Goal: Task Accomplishment & Management: Use online tool/utility

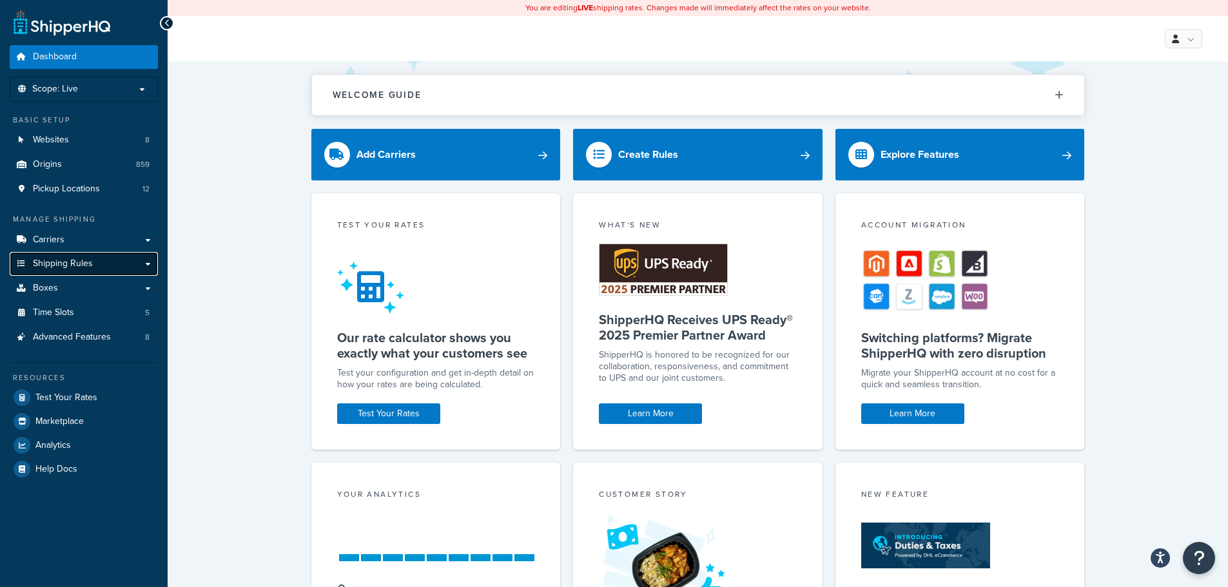
click at [78, 262] on span "Shipping Rules" at bounding box center [63, 263] width 60 height 11
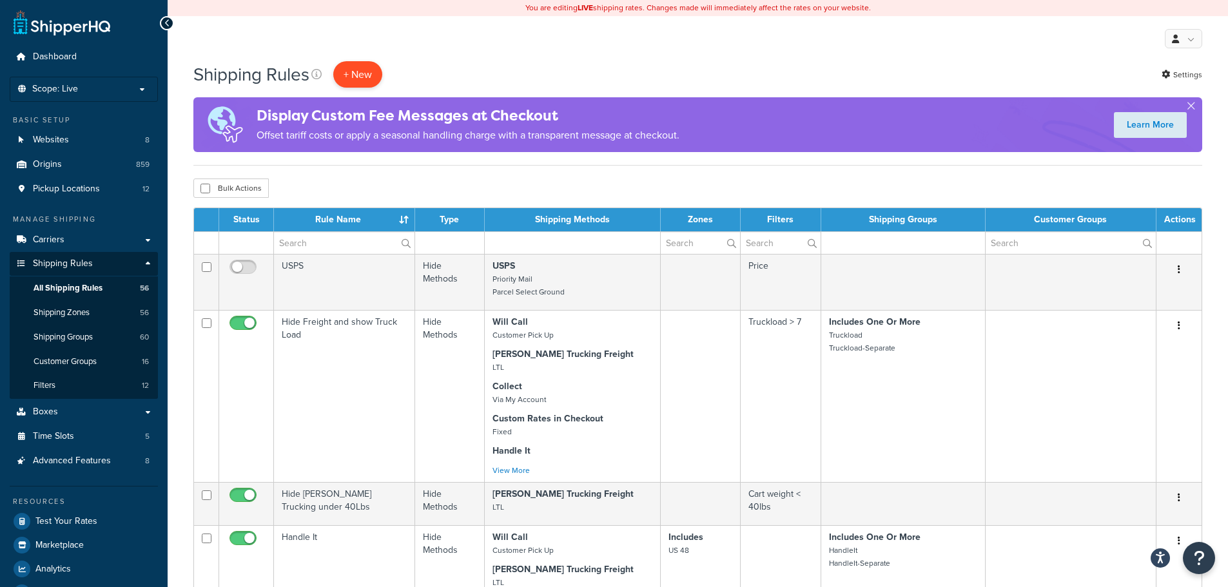
click at [353, 84] on p "+ New" at bounding box center [357, 74] width 49 height 26
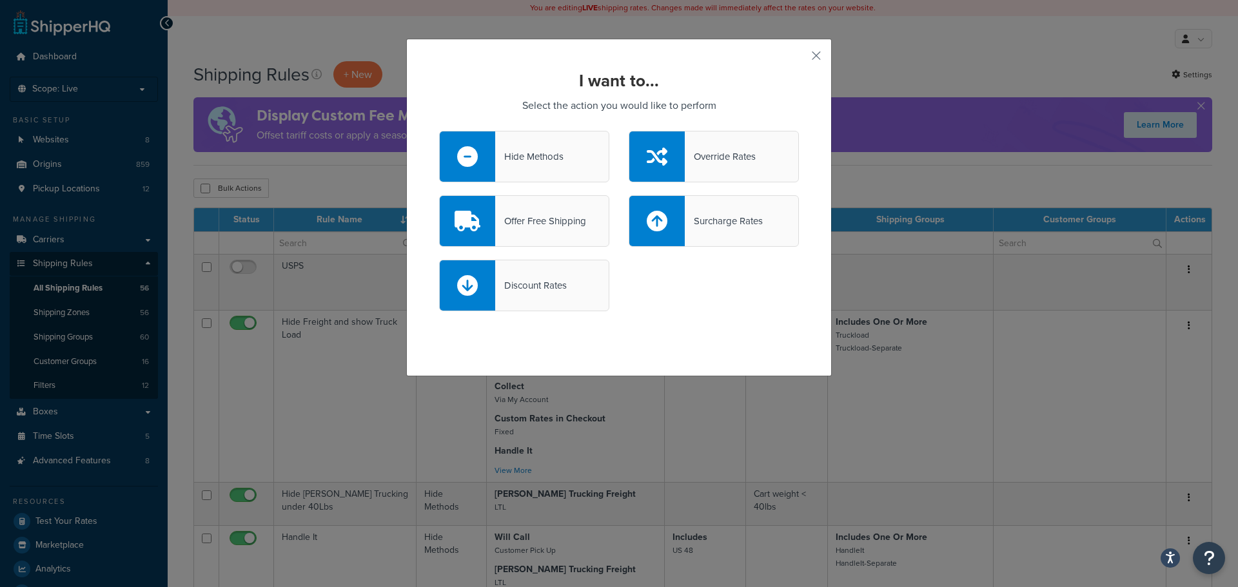
click at [572, 222] on div "Offer Free Shipping" at bounding box center [540, 221] width 91 height 18
click at [0, 0] on input "Offer Free Shipping" at bounding box center [0, 0] width 0 height 0
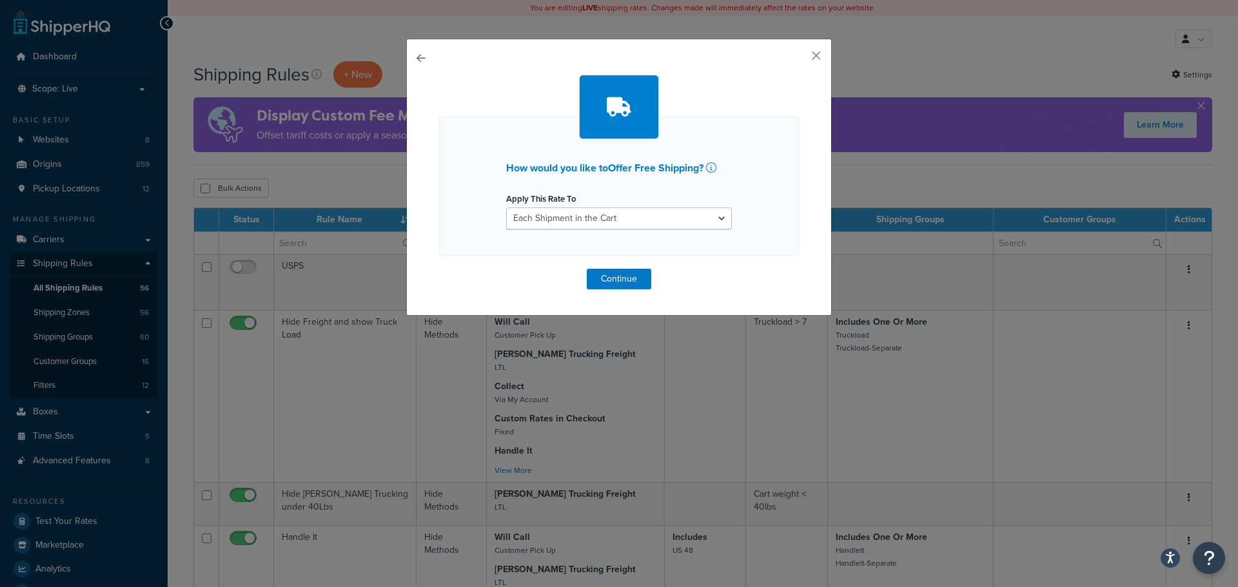
click at [618, 229] on div "How would you like to Offer Free Shipping ? Apply This Rate To Each Shipment in…" at bounding box center [619, 186] width 360 height 139
click at [634, 215] on select "Each Shipment in the Cart Each Origin in the Cart Each Shipping Group in the Ca…" at bounding box center [619, 219] width 226 height 22
select select "ITEM"
click at [506, 208] on select "Each Shipment in the Cart Each Origin in the Cart Each Shipping Group in the Ca…" at bounding box center [619, 219] width 226 height 22
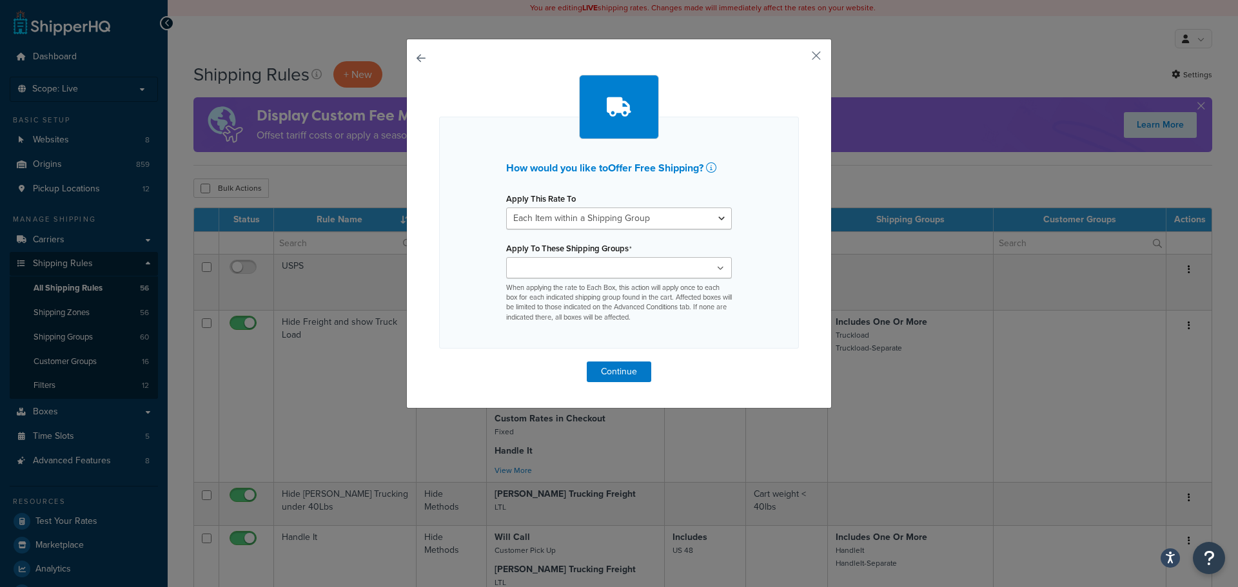
click at [658, 266] on ul at bounding box center [619, 267] width 226 height 21
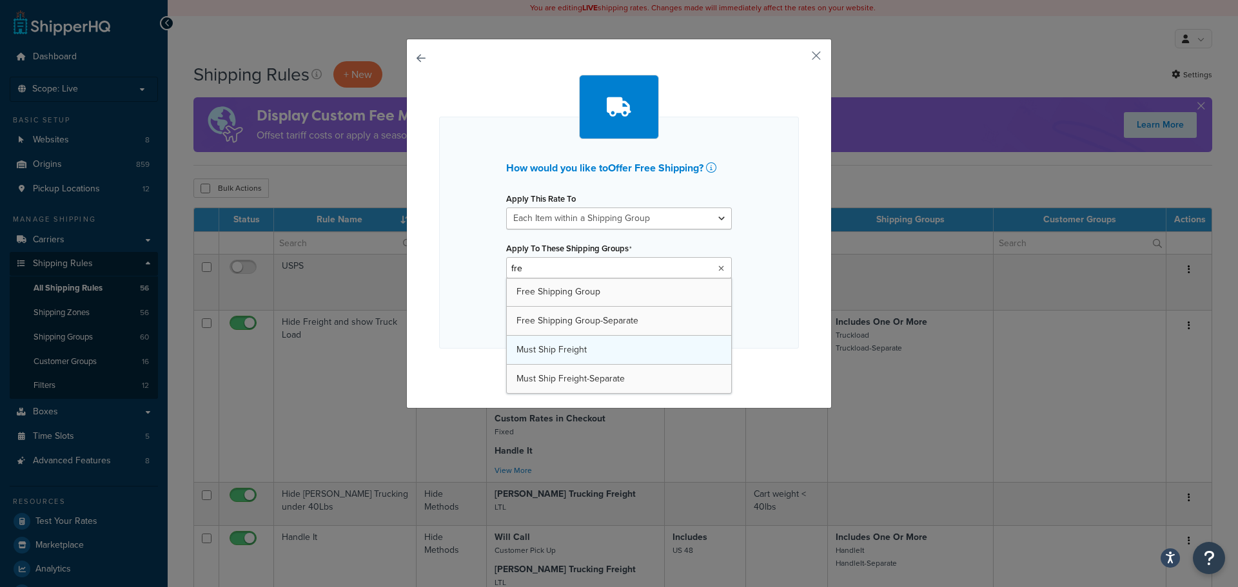
type input "free"
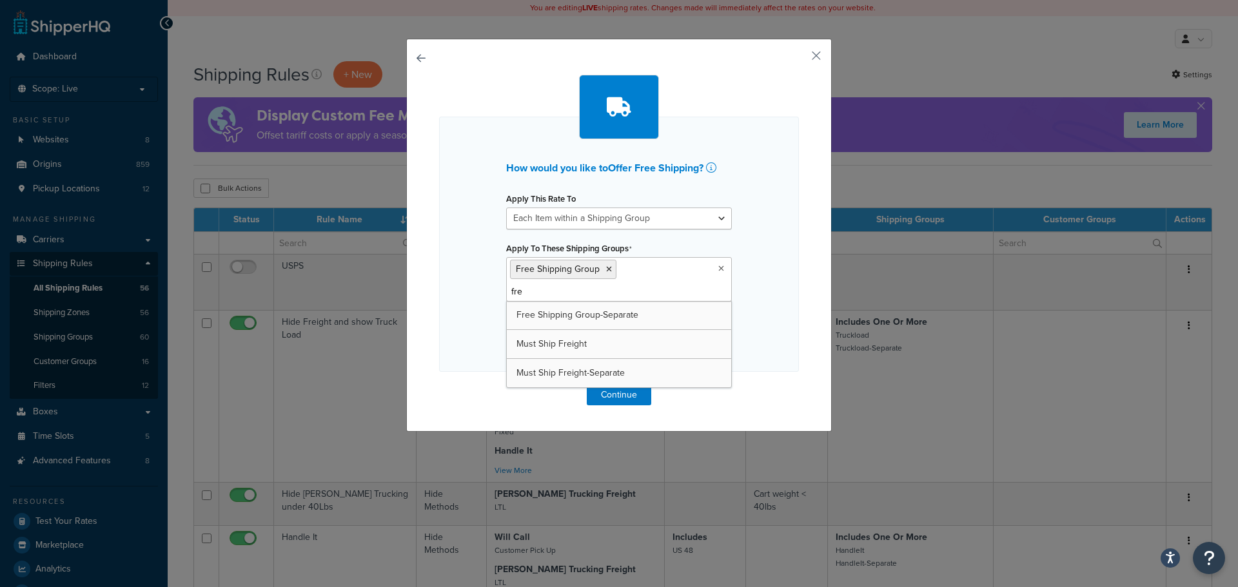
type input "free"
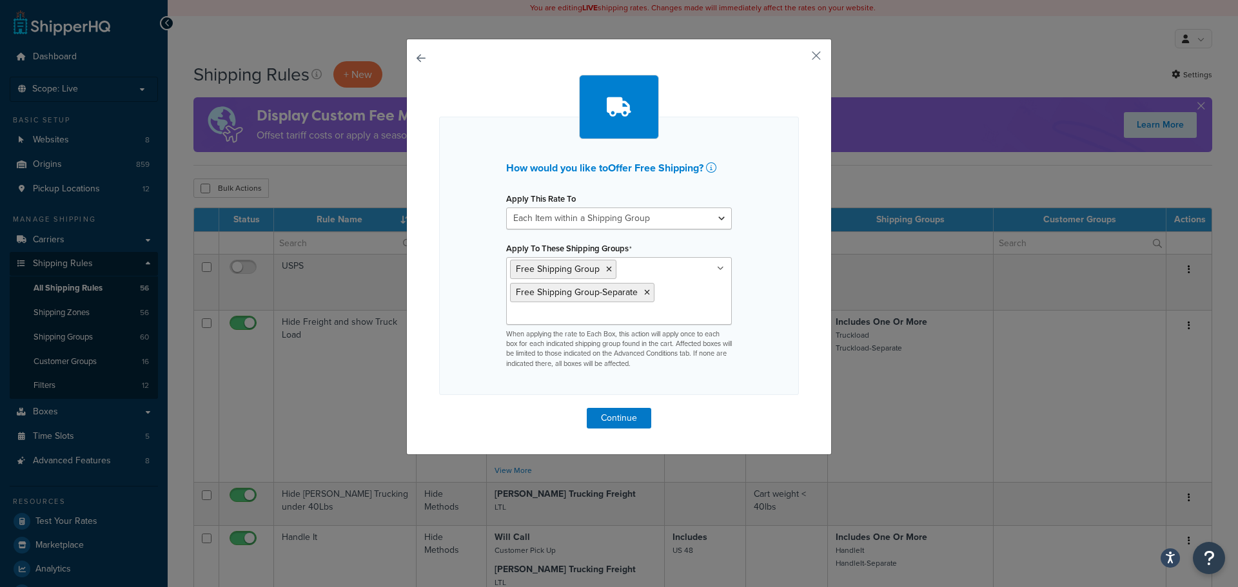
click at [793, 315] on div "How would you like to Offer Free Shipping ? Apply This Rate To Each Shipment in…" at bounding box center [618, 247] width 425 height 416
click at [611, 420] on button "Continue" at bounding box center [619, 418] width 64 height 21
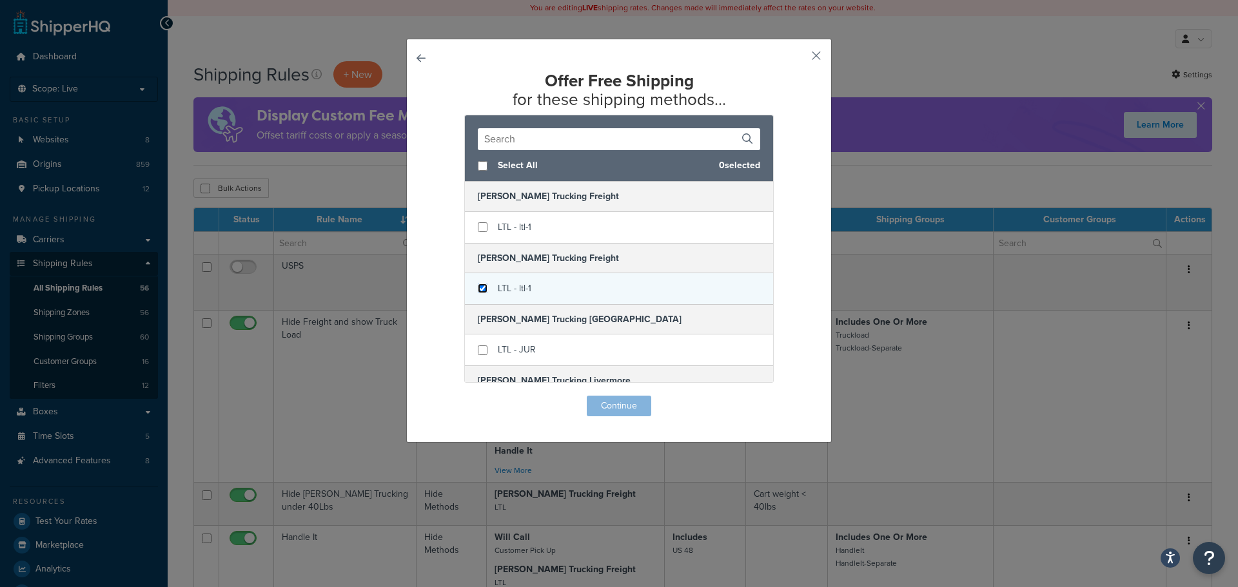
click at [478, 289] on input "checkbox" at bounding box center [483, 289] width 10 height 10
checkbox input "true"
click at [610, 408] on button "Continue" at bounding box center [619, 406] width 64 height 21
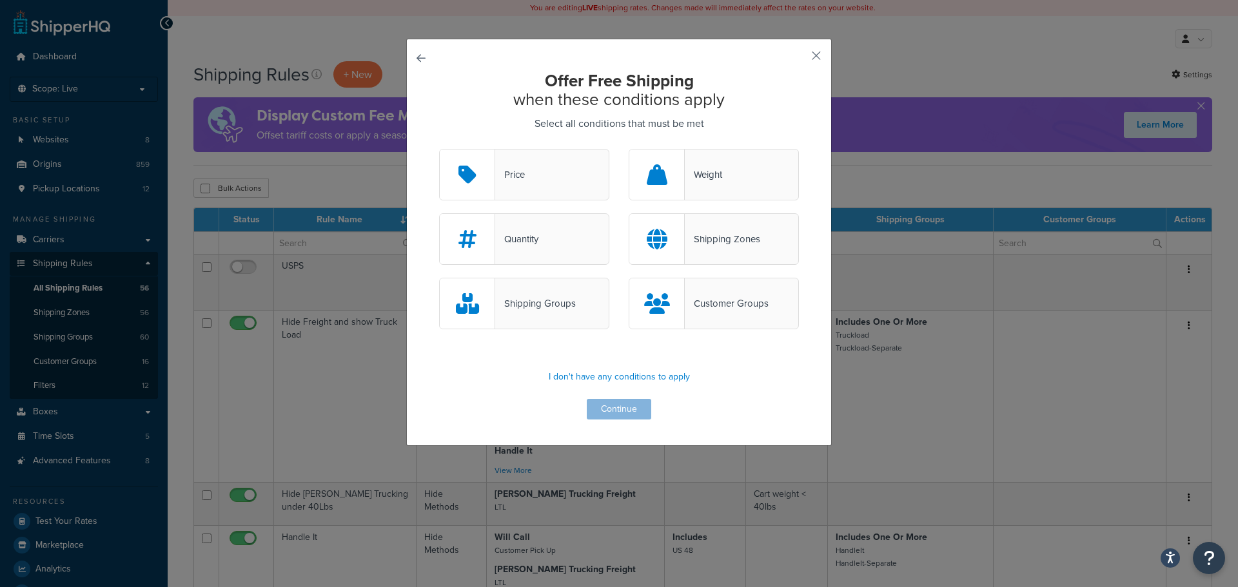
click at [411, 61] on div "Offer Free Shipping when these conditions apply Select all conditions that must…" at bounding box center [618, 242] width 425 height 407
click at [439, 149] on button "button" at bounding box center [439, 149] width 0 height 0
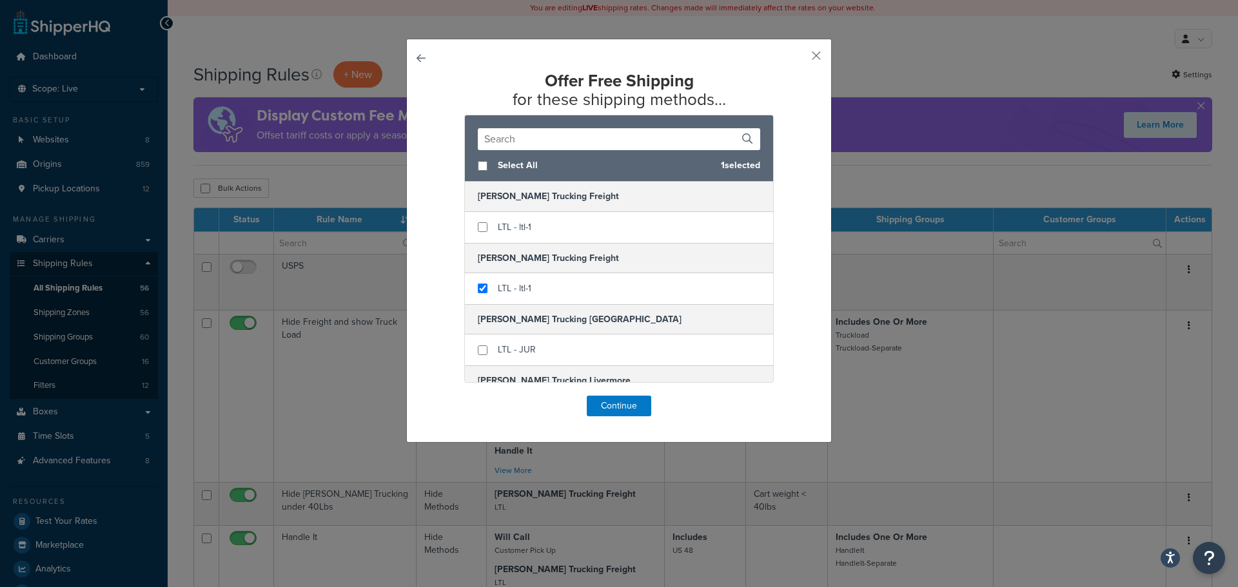
click at [409, 55] on div "Offer Free Shipping for these shipping methods... Select All 1 selected Cary Gu…" at bounding box center [618, 241] width 425 height 404
click at [439, 396] on button "button" at bounding box center [439, 396] width 0 height 0
select select "ITEM"
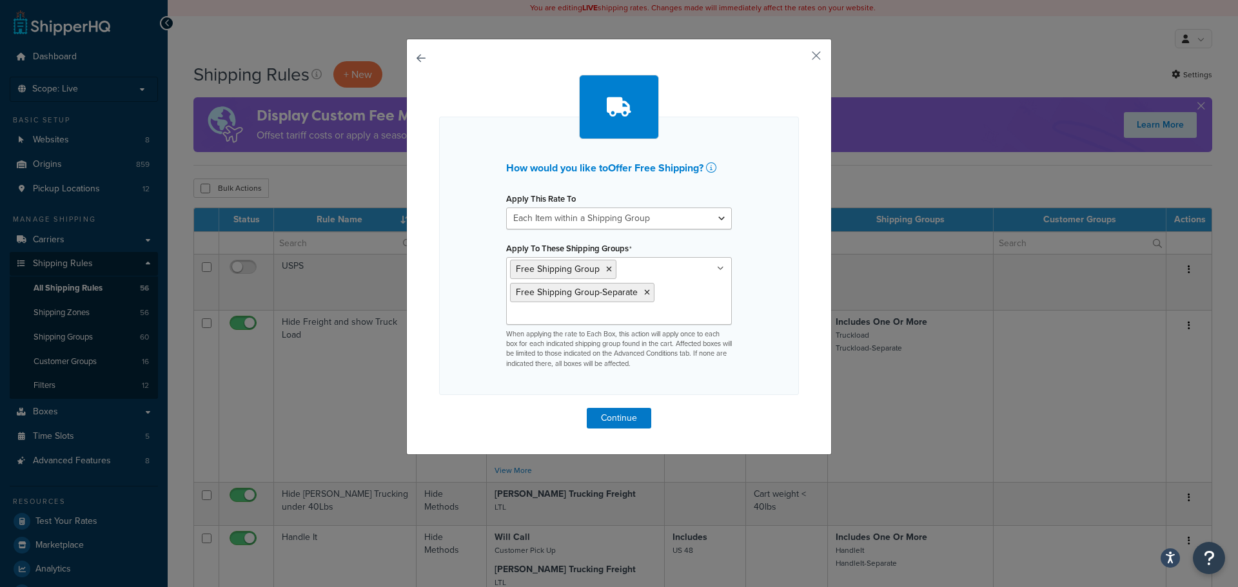
click at [439, 408] on button "button" at bounding box center [439, 408] width 0 height 0
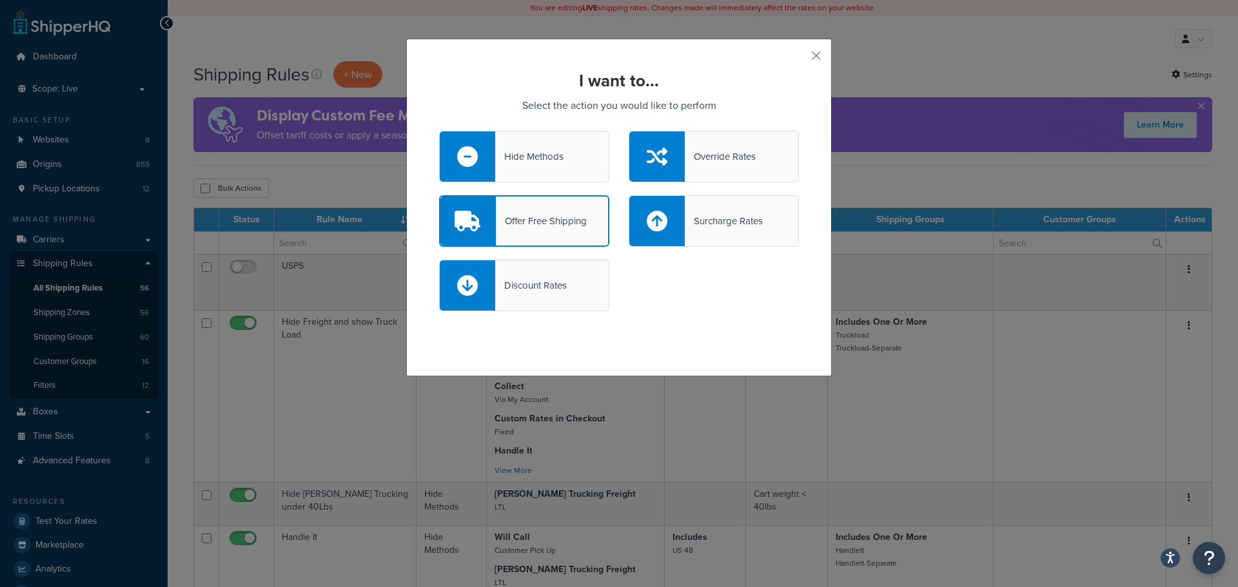
click at [416, 57] on div "I want to... Select the action you would like to perform Hide Methods Override …" at bounding box center [618, 208] width 425 height 338
click at [799, 59] on button "button" at bounding box center [796, 60] width 3 height 3
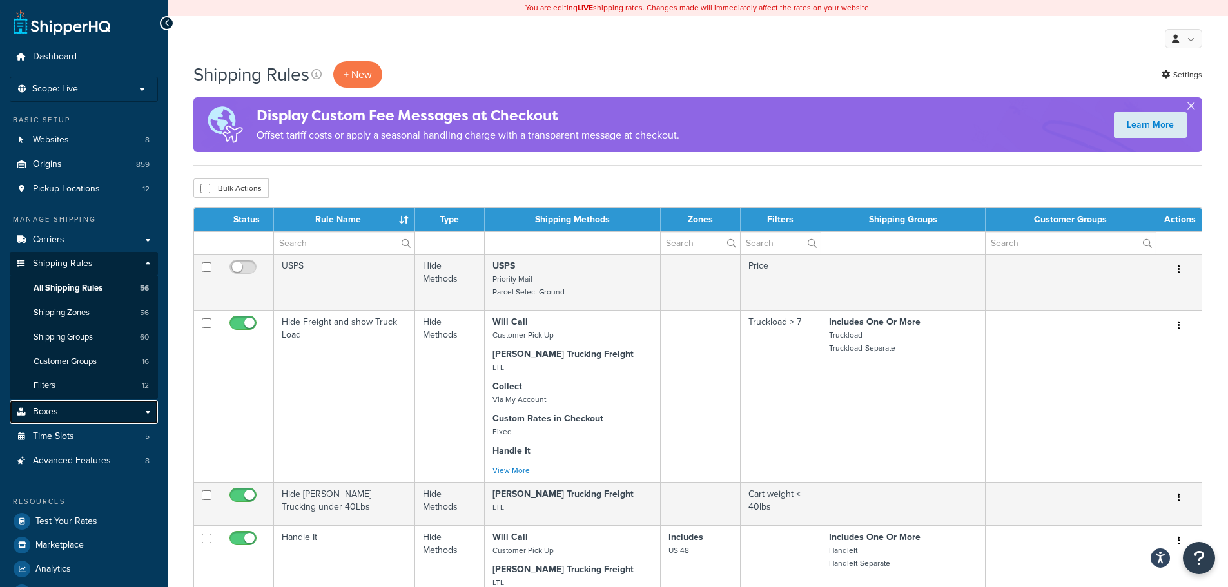
click at [68, 417] on link "Boxes" at bounding box center [84, 412] width 148 height 24
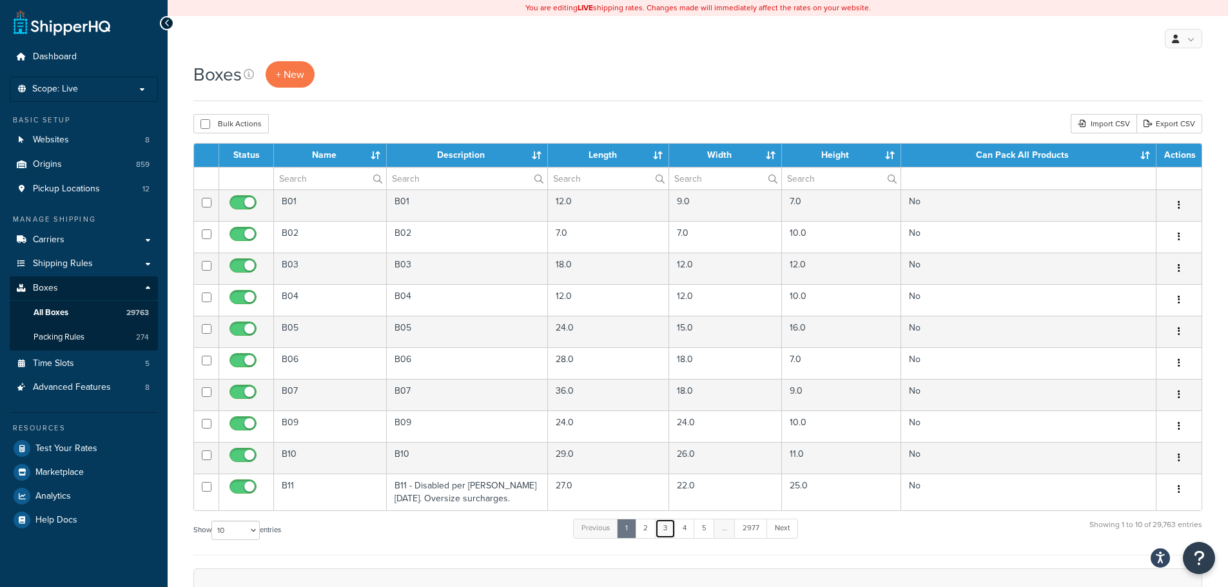
click at [672, 529] on link "3" at bounding box center [665, 528] width 21 height 19
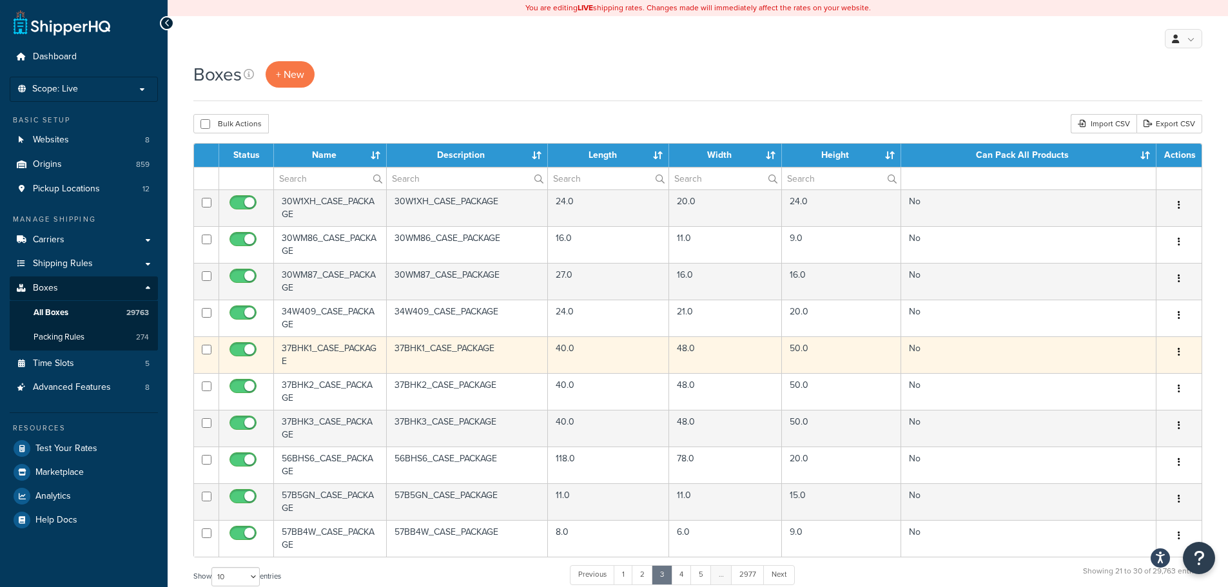
click at [321, 356] on td "37BHK1_CASE_PACKAGE" at bounding box center [330, 354] width 113 height 37
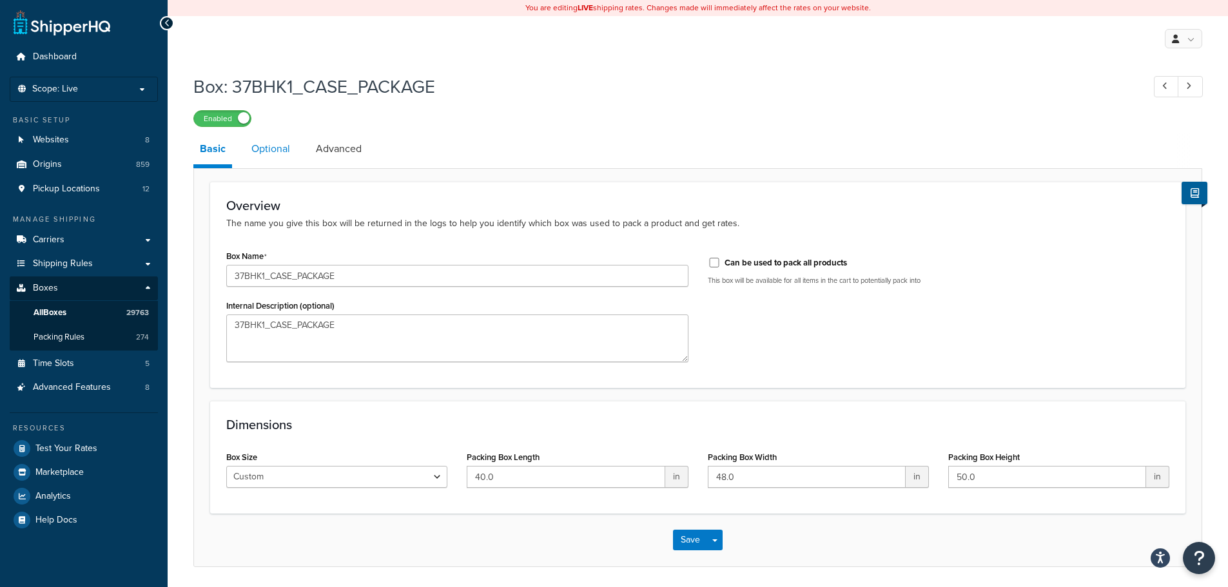
click at [266, 153] on link "Optional" at bounding box center [271, 148] width 52 height 31
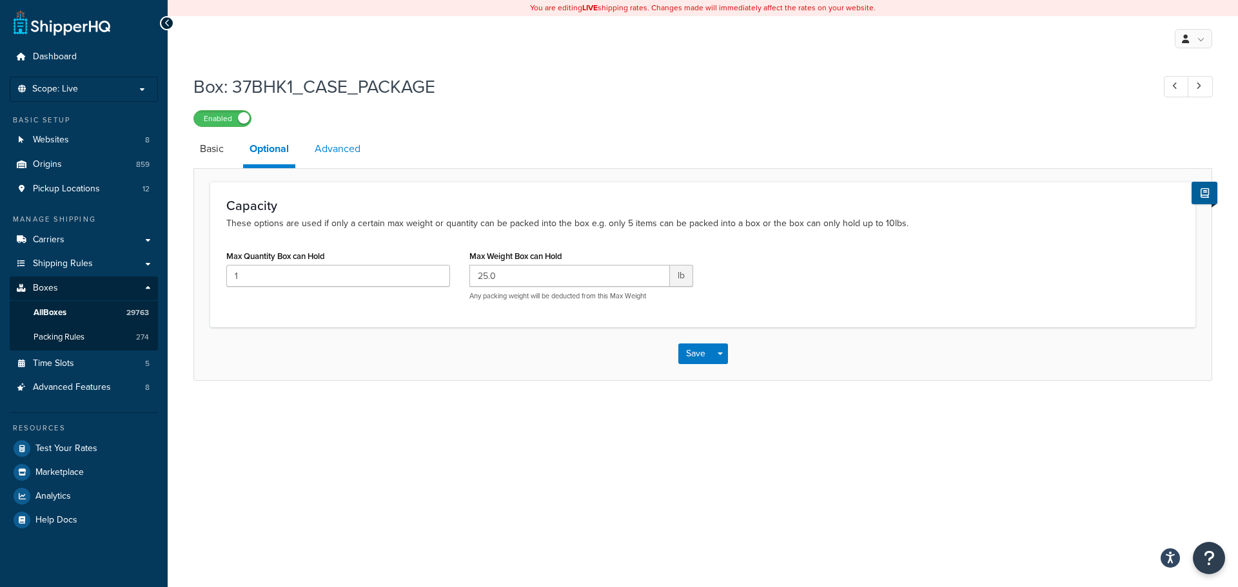
click at [331, 158] on link "Advanced" at bounding box center [337, 148] width 59 height 31
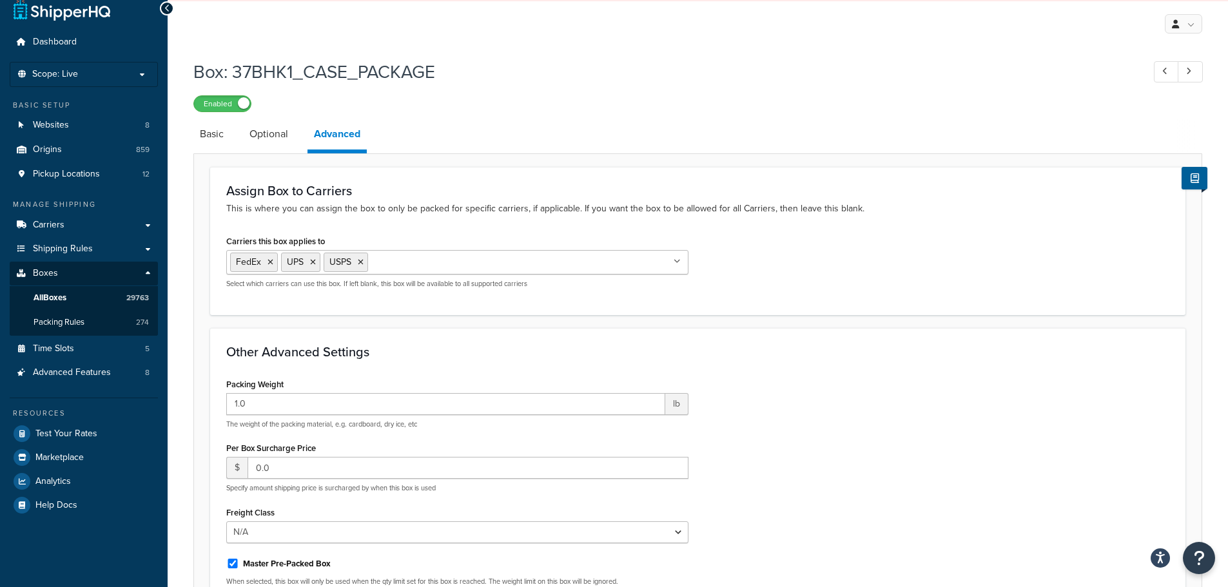
scroll to position [8, 0]
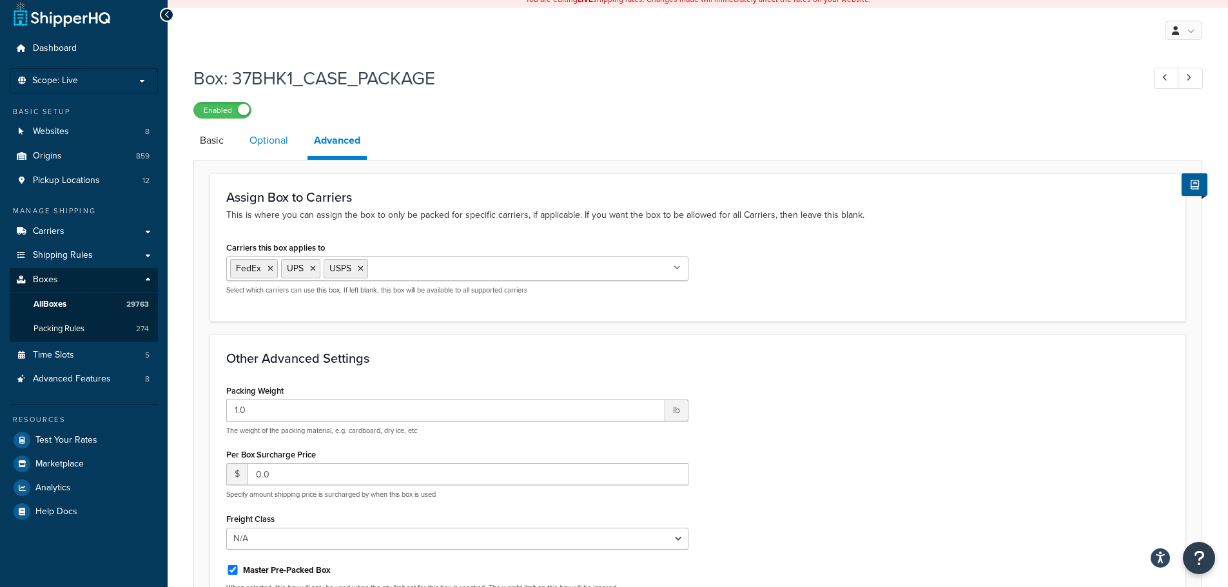
click at [271, 147] on link "Optional" at bounding box center [269, 140] width 52 height 31
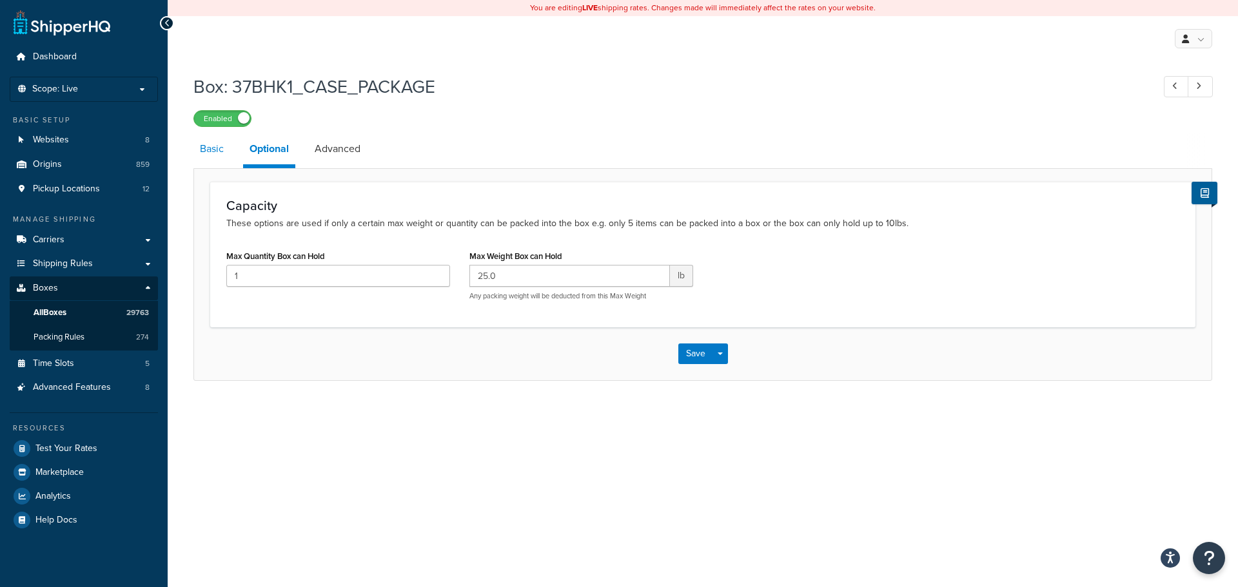
click at [216, 154] on link "Basic" at bounding box center [211, 148] width 37 height 31
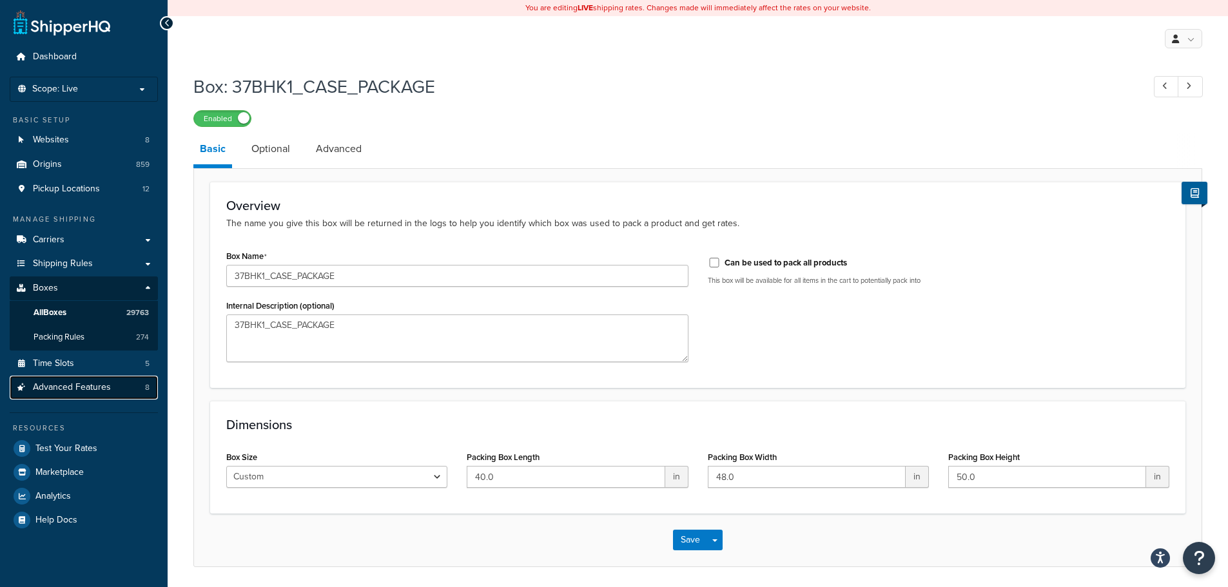
click at [97, 384] on span "Advanced Features" at bounding box center [72, 387] width 78 height 11
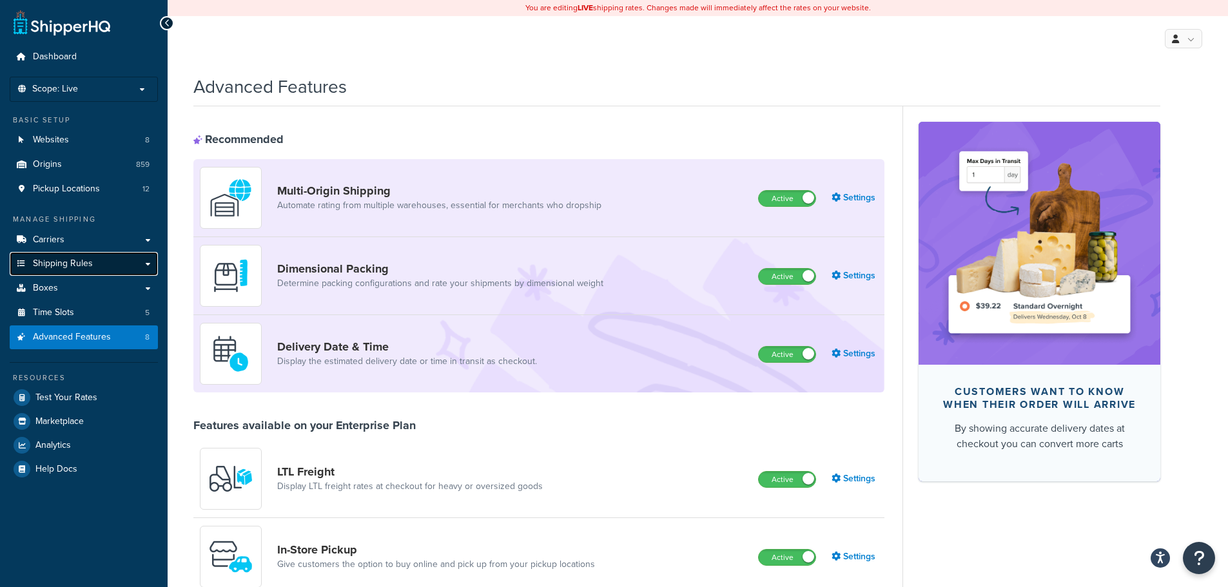
click at [62, 264] on span "Shipping Rules" at bounding box center [63, 263] width 60 height 11
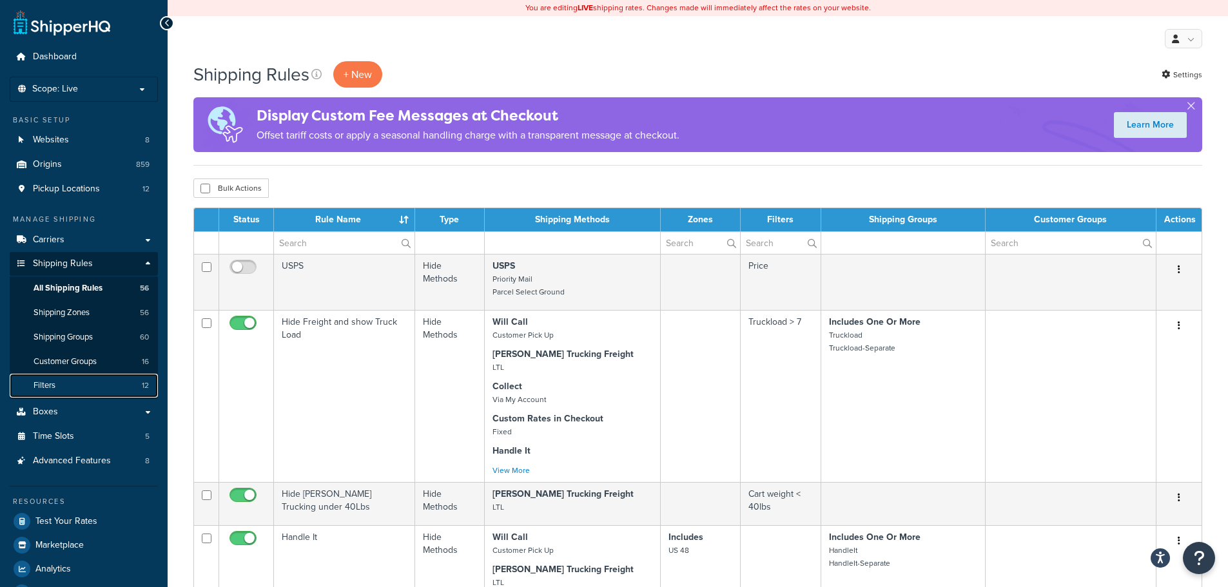
click at [75, 380] on link "Filters 12" at bounding box center [84, 386] width 148 height 24
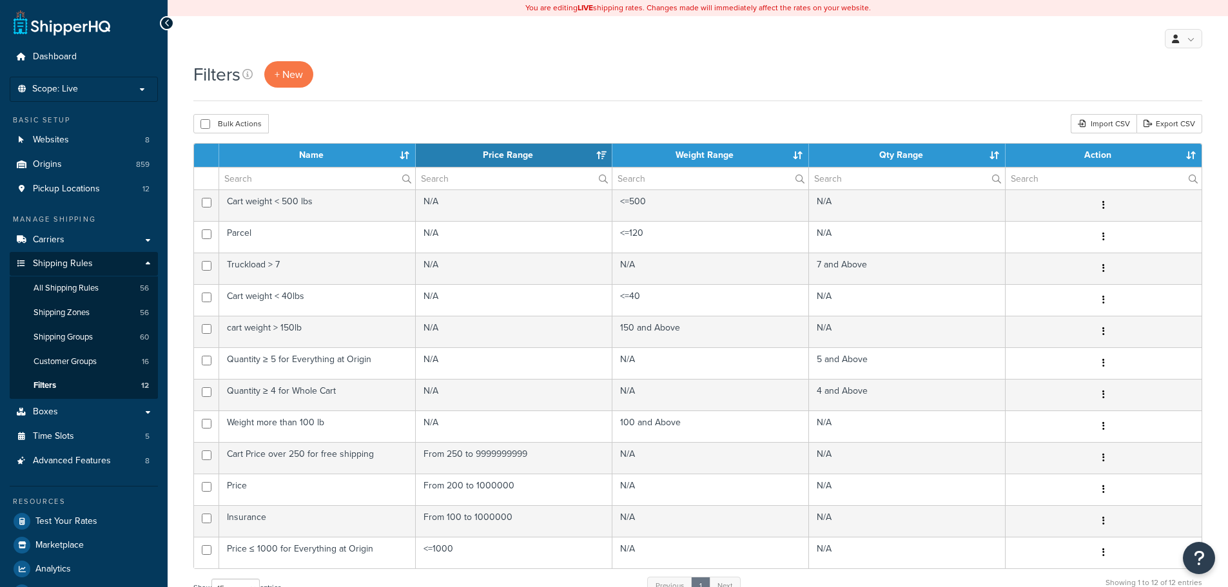
select select "15"
click at [302, 72] on span "+ New" at bounding box center [289, 74] width 28 height 15
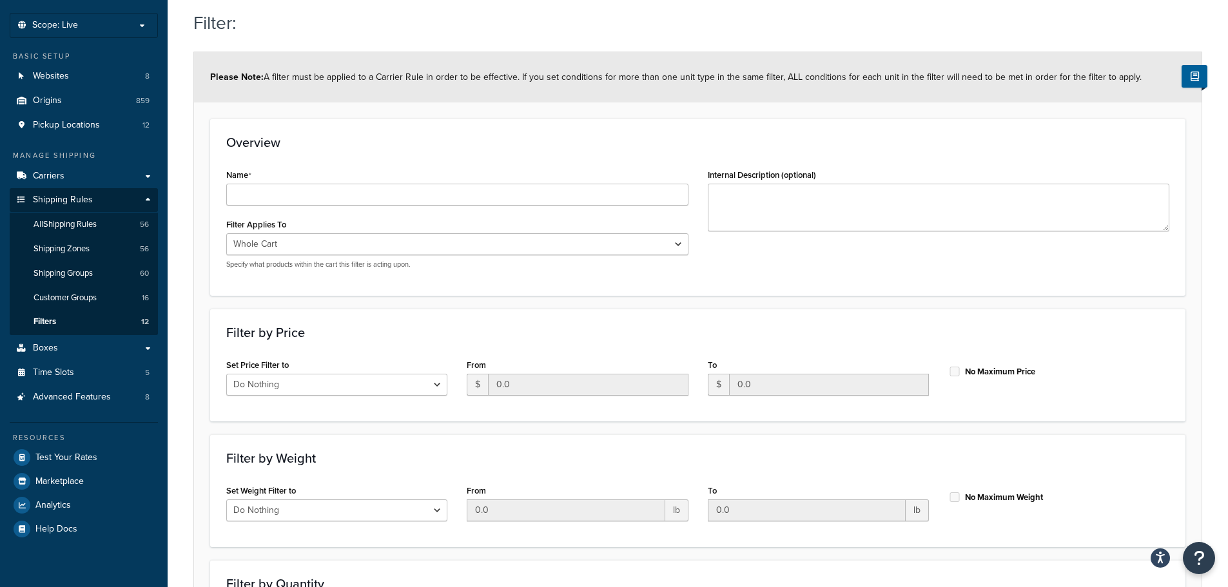
scroll to position [64, 0]
click at [663, 238] on select "Whole Cart Everything in Shipping Group Everything at Origin Each Item within S…" at bounding box center [457, 244] width 462 height 22
select select "ITEM"
click at [226, 234] on select "Whole Cart Everything in Shipping Group Everything at Origin Each Item within S…" at bounding box center [457, 244] width 462 height 22
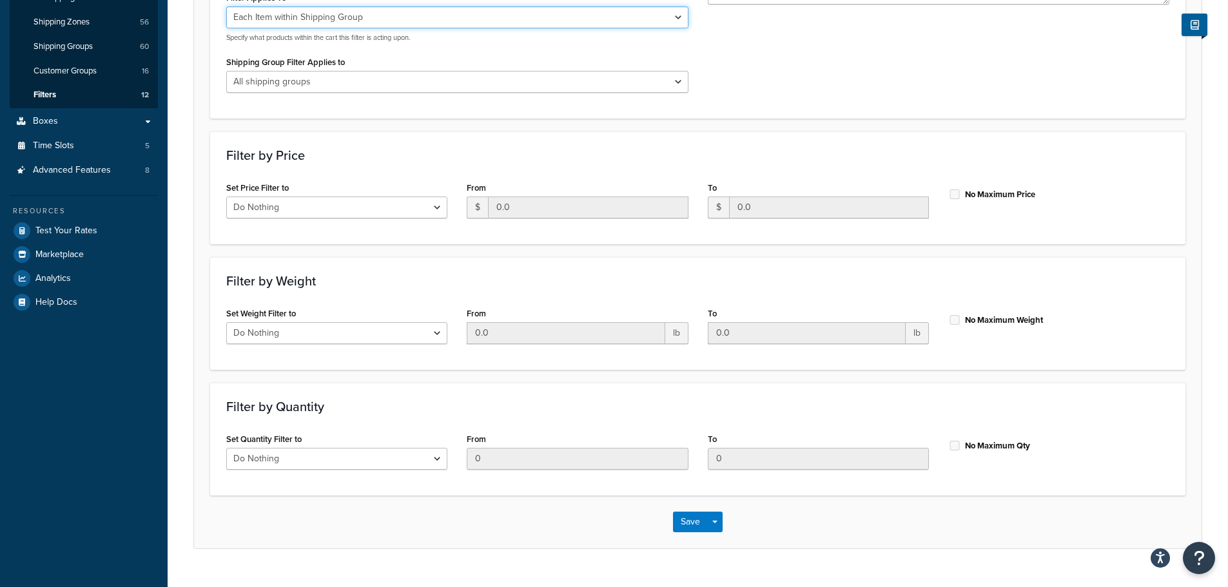
scroll to position [318, 0]
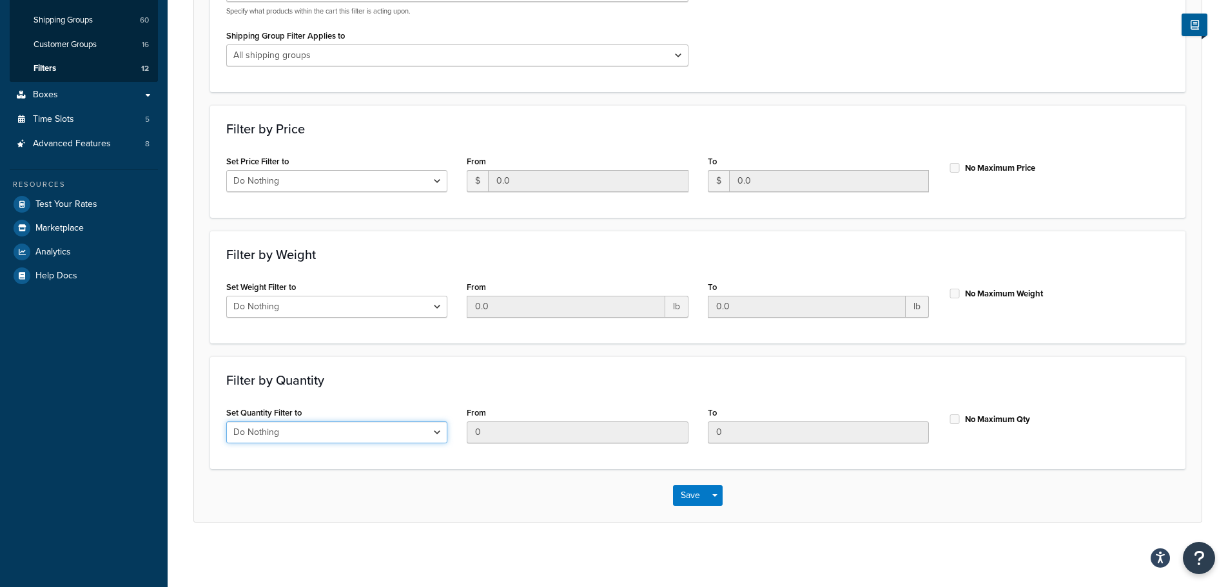
click at [430, 437] on select "Do Nothing Apply to a Range" at bounding box center [336, 433] width 221 height 22
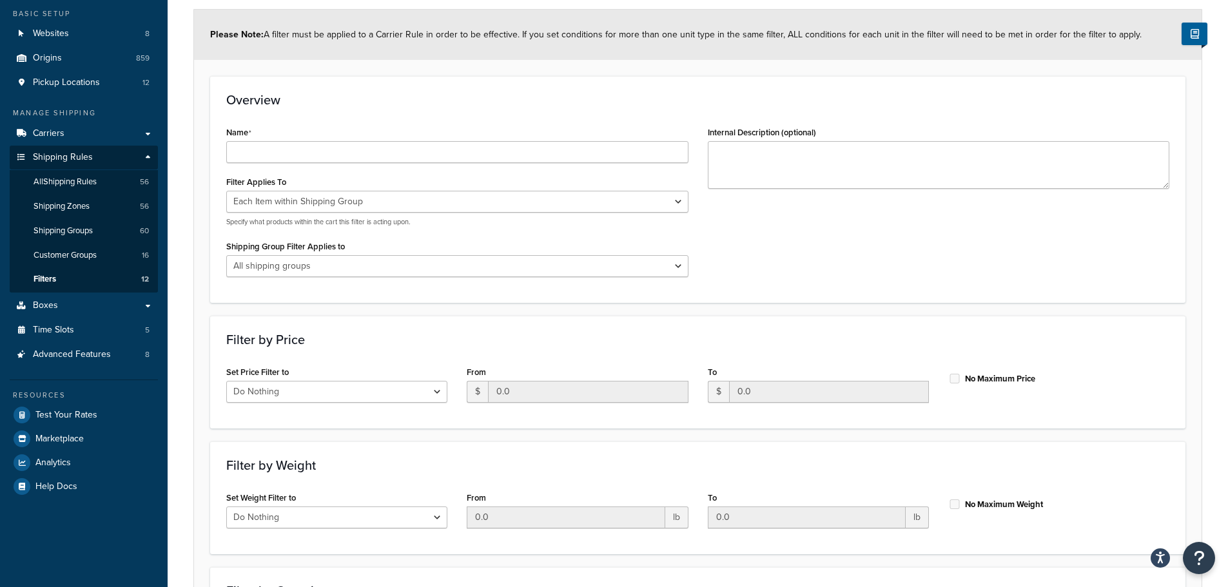
scroll to position [61, 0]
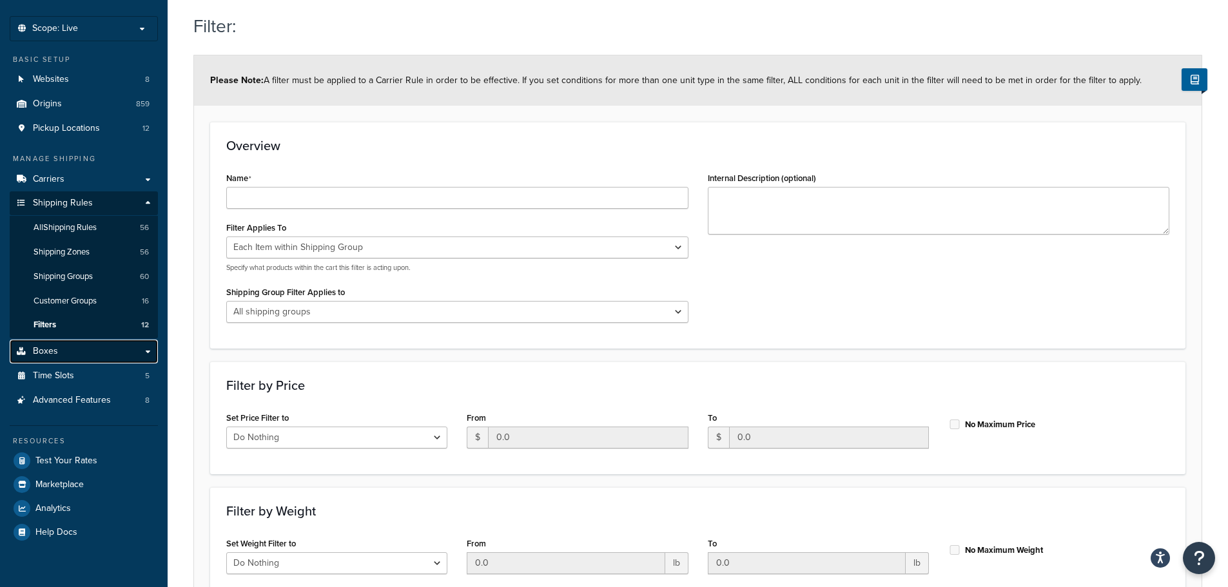
click at [104, 353] on link "Boxes" at bounding box center [84, 352] width 148 height 24
click at [151, 353] on link "Boxes" at bounding box center [84, 352] width 148 height 24
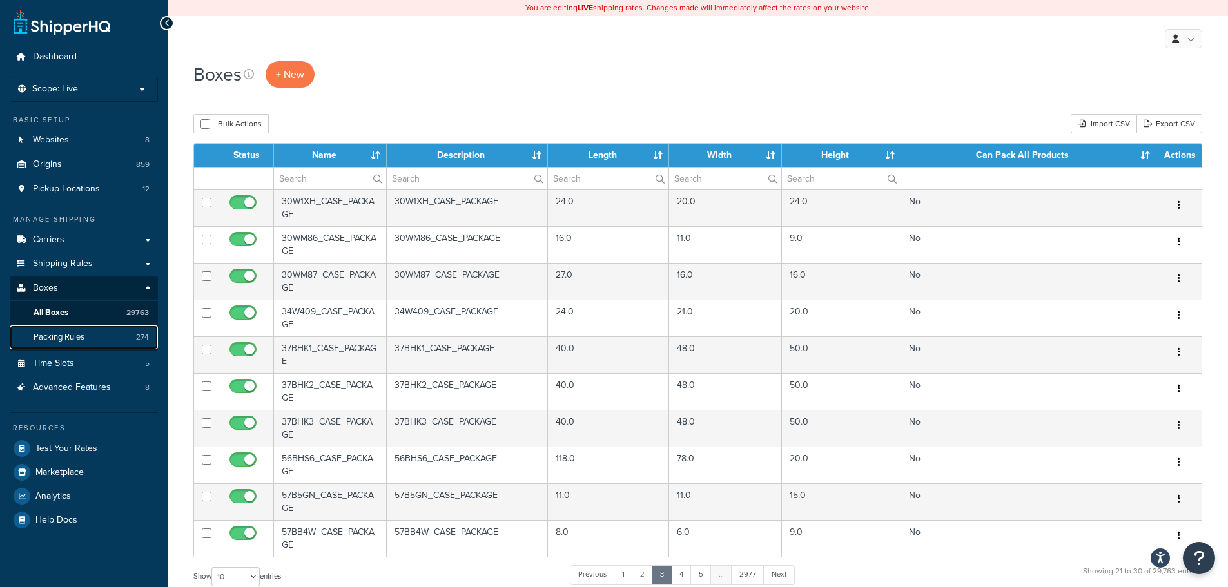
click at [81, 340] on span "Packing Rules" at bounding box center [59, 337] width 51 height 11
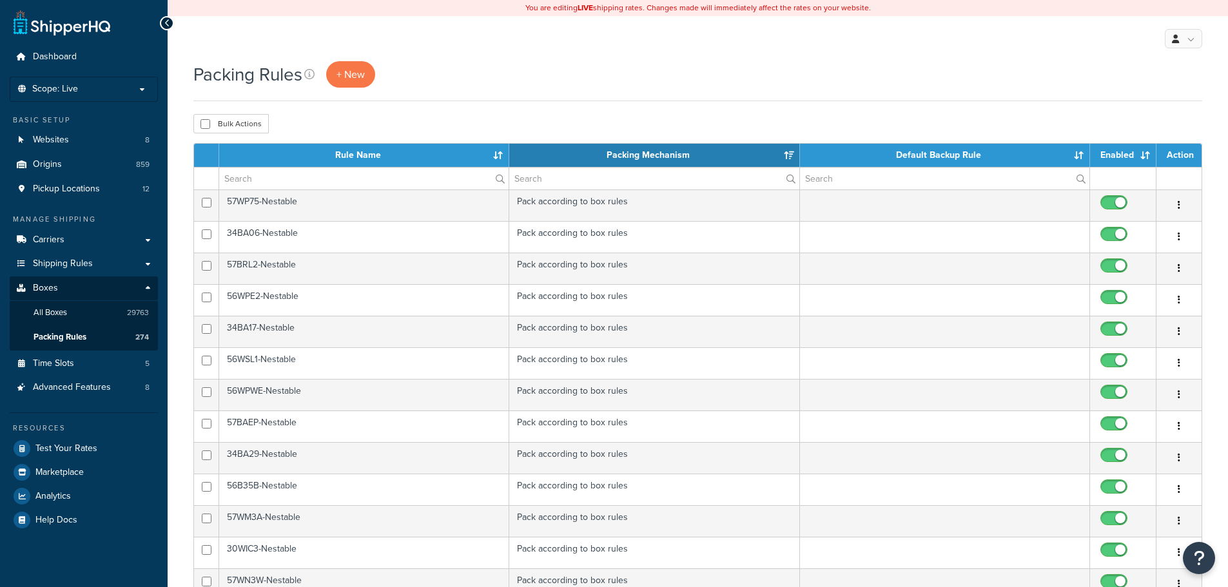
select select "15"
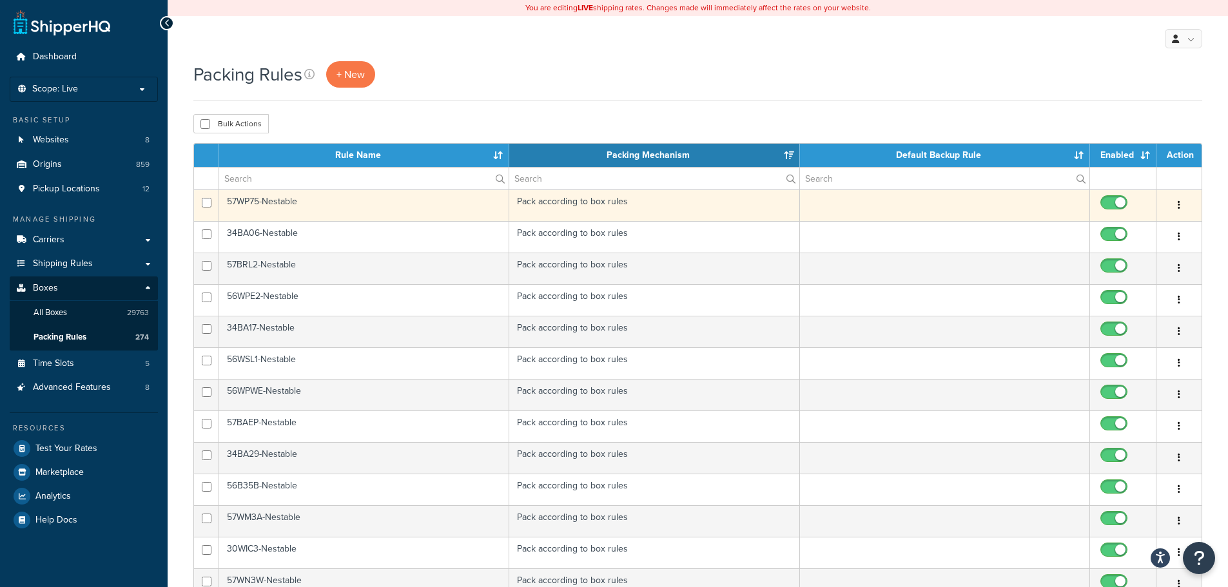
click at [279, 205] on td "57WP75-Nestable" at bounding box center [364, 206] width 290 height 32
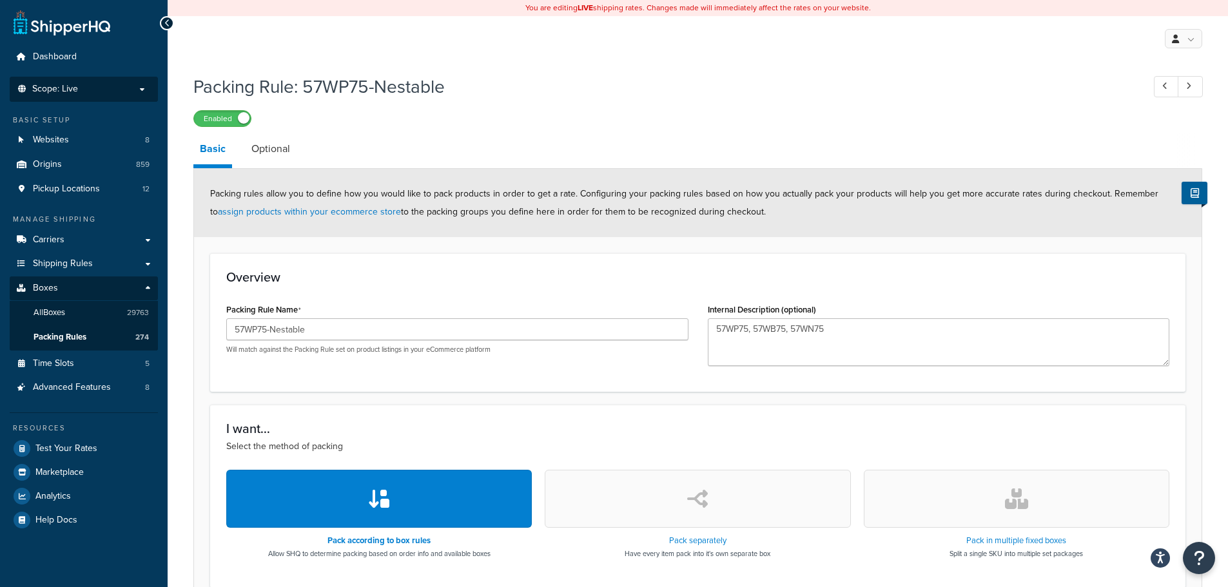
click at [138, 92] on p "Scope: Live" at bounding box center [83, 89] width 137 height 11
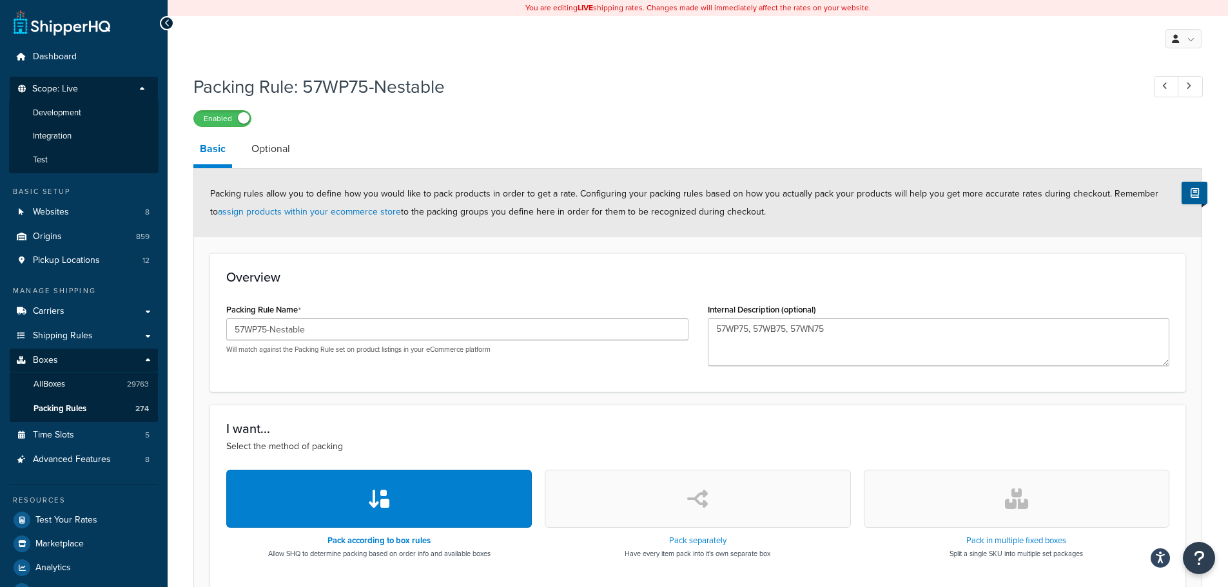
click at [280, 61] on div "My Profile Billing Global Settings Contact Us Logout" at bounding box center [698, 38] width 1060 height 45
click at [258, 140] on link "Optional" at bounding box center [271, 148] width 52 height 31
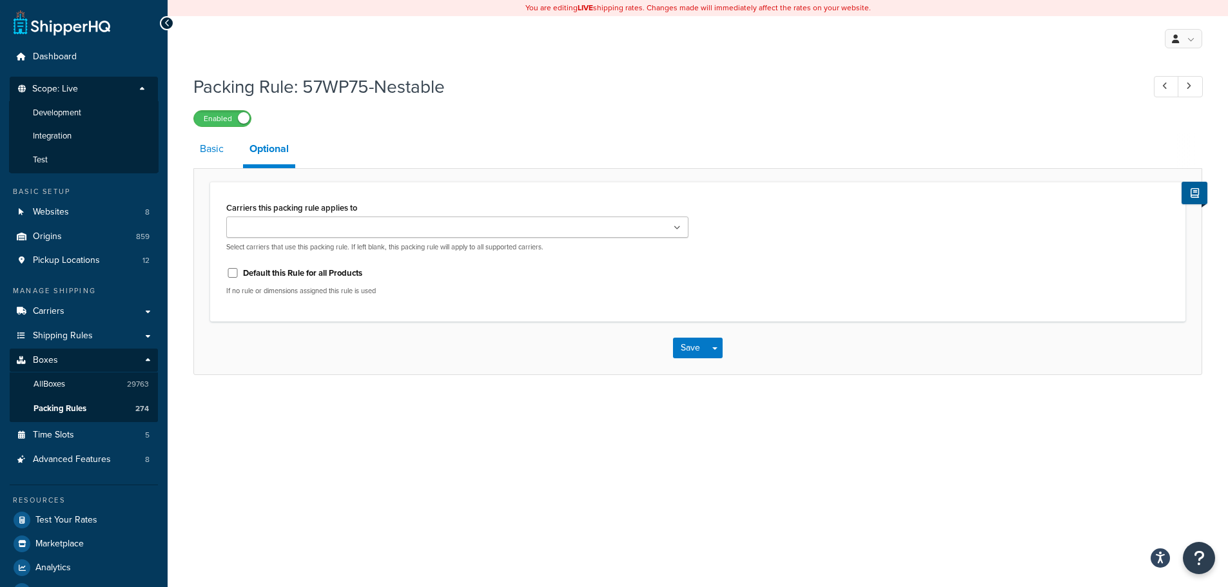
click at [201, 150] on link "Basic" at bounding box center [211, 148] width 37 height 31
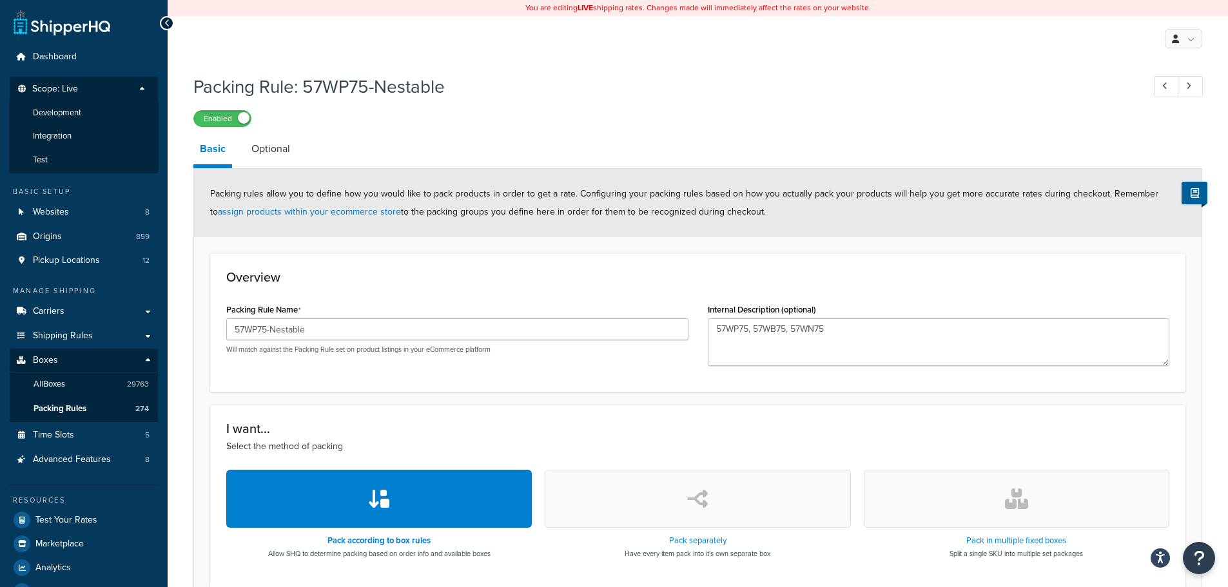
click at [168, 23] on icon at bounding box center [167, 23] width 6 height 9
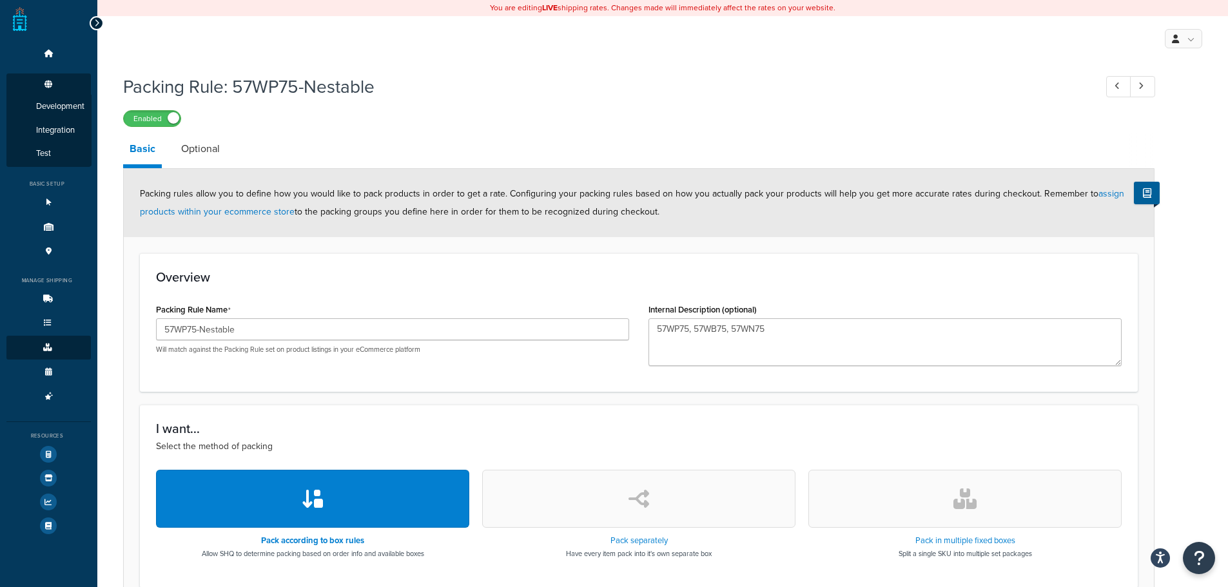
click at [93, 24] on div at bounding box center [97, 23] width 14 height 14
click at [99, 24] on icon at bounding box center [97, 23] width 6 height 9
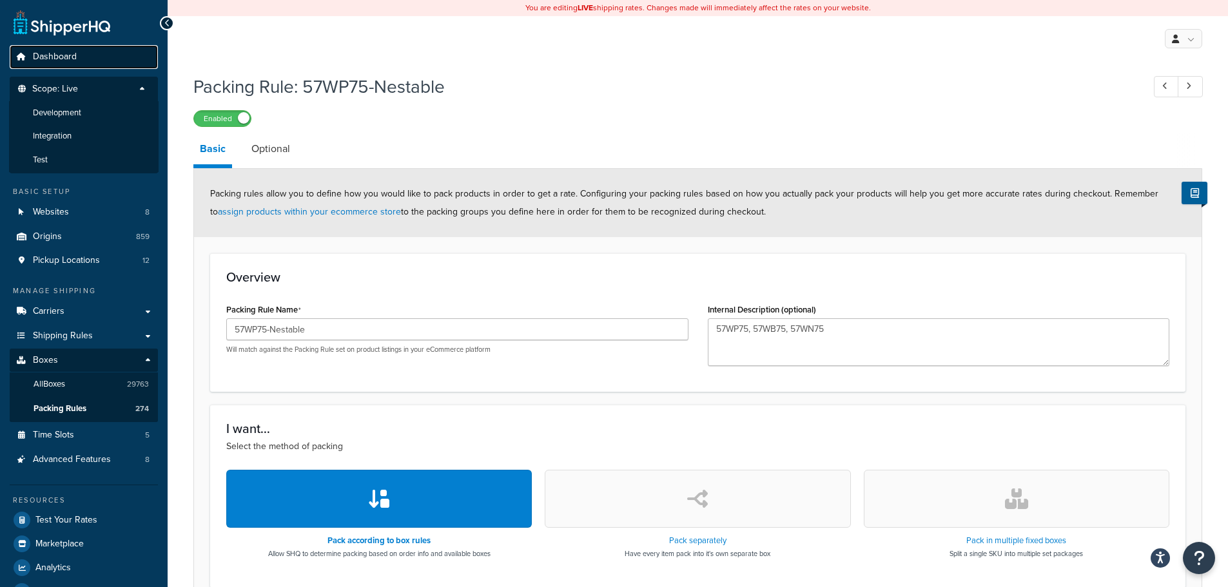
click at [63, 53] on span "Dashboard" at bounding box center [55, 57] width 44 height 11
